Goal: Use online tool/utility: Utilize a website feature to perform a specific function

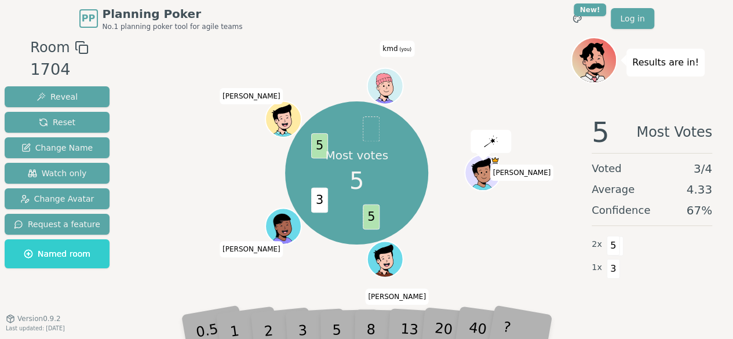
click at [296, 325] on div "2" at bounding box center [279, 312] width 38 height 43
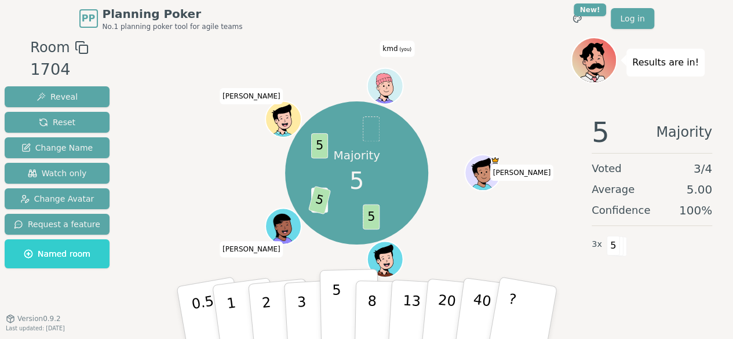
click at [334, 312] on p "5" at bounding box center [336, 313] width 10 height 63
